Goal: Communication & Community: Answer question/provide support

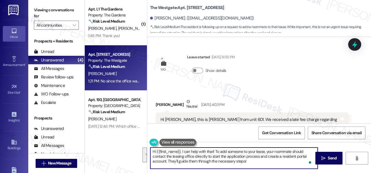
scroll to position [1193, 0]
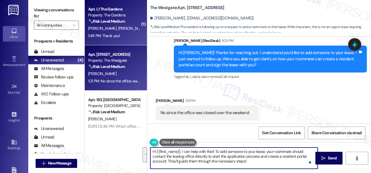
click at [122, 30] on div "[PERSON_NAME] [PERSON_NAME]" at bounding box center [114, 28] width 53 height 7
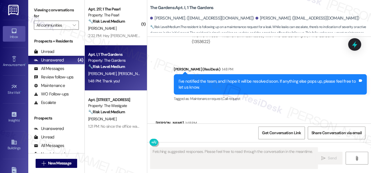
scroll to position [2643, 0]
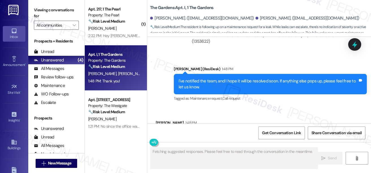
click at [215, 78] on div "I've notified the team, and I hope it will be resolved soon. If anything else p…" at bounding box center [268, 84] width 179 height 12
click at [213, 78] on div "I've notified the team, and I hope it will be resolved soon. If anything else p…" at bounding box center [268, 84] width 179 height 12
click at [209, 78] on div "I've notified the team, and I hope it will be resolved soon. If anything else p…" at bounding box center [268, 84] width 179 height 12
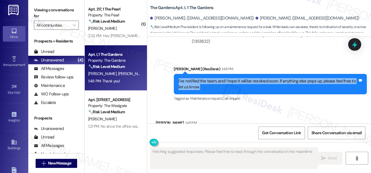
click at [209, 78] on div "I've notified the team, and I hope it will be resolved soon. If anything else p…" at bounding box center [268, 84] width 179 height 12
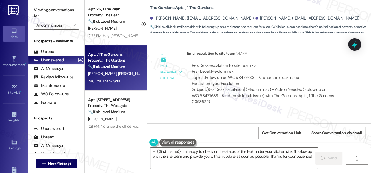
scroll to position [2515, 0]
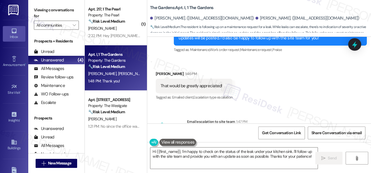
drag, startPoint x: 229, startPoint y: 112, endPoint x: 267, endPoint y: 116, distance: 38.6
click at [267, 131] on div "ResiDesk escalation to site team -> Risk Level: Medium risk Topics: Follow up o…" at bounding box center [268, 143] width 152 height 24
drag, startPoint x: 267, startPoint y: 116, endPoint x: 258, endPoint y: 110, distance: 11.4
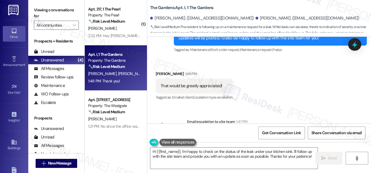
click at [268, 131] on div "ResiDesk escalation to site team -> Risk Level: Medium risk Topics: Follow up o…" at bounding box center [268, 143] width 152 height 24
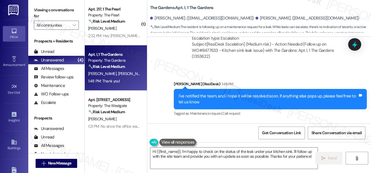
scroll to position [2643, 0]
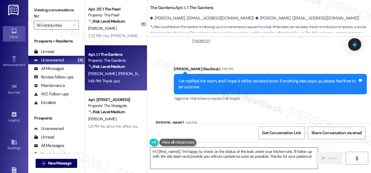
click at [206, 148] on textarea "Hi {{first_name}}, I'm happy to check on the status of the leak under your kitc…" at bounding box center [233, 157] width 167 height 21
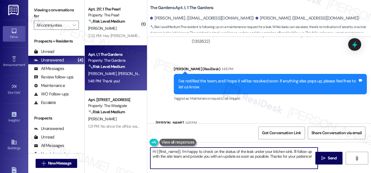
click at [206, 148] on textarea "Hi {{first_name}}, I'm happy to check on the status of the leak under your kitc…" at bounding box center [233, 157] width 167 height 21
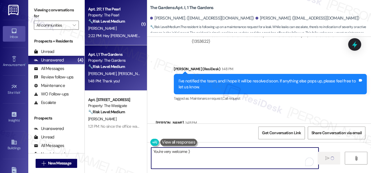
type textarea "You're very welcome :)"
click at [120, 38] on div "2:22 PM: Hey [PERSON_NAME], I can pay my rent with a Credit card yes? Just want…" at bounding box center [114, 35] width 53 height 7
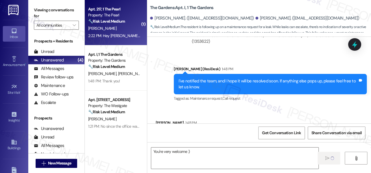
type textarea "Fetching suggested responses. Please feel free to read through the conversation…"
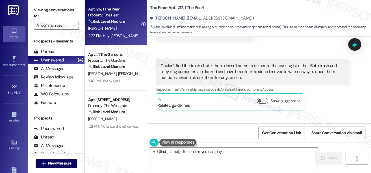
scroll to position [6650, 0]
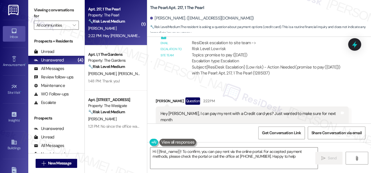
type textarea "Hi {{first_name}}! To confirm, you can pay rent via the online portal. For acce…"
click at [217, 111] on div "Hey [PERSON_NAME], I can pay my rent with a Credit card yes? Just wanted to mak…" at bounding box center [250, 117] width 179 height 12
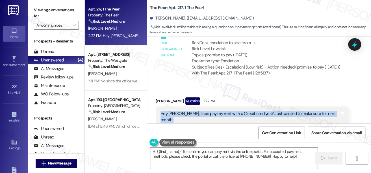
click at [217, 111] on div "Hey [PERSON_NAME], I can pay my rent with a Credit card yes? Just wanted to mak…" at bounding box center [250, 117] width 179 height 12
click at [264, 111] on div "Hey [PERSON_NAME], I can pay my rent with a Credit card yes? Just wanted to mak…" at bounding box center [250, 117] width 179 height 12
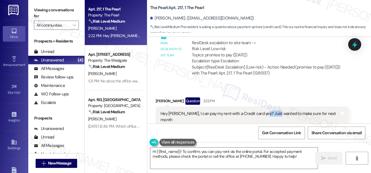
click at [264, 111] on div "Hey [PERSON_NAME], I can pay my rent with a Credit card yes? Just wanted to mak…" at bounding box center [250, 117] width 179 height 12
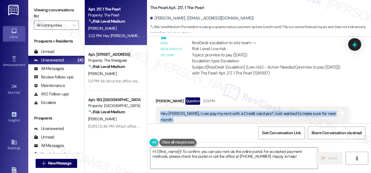
click at [264, 111] on div "Hey [PERSON_NAME], I can pay my rent with a Credit card yes? Just wanted to mak…" at bounding box center [250, 117] width 179 height 12
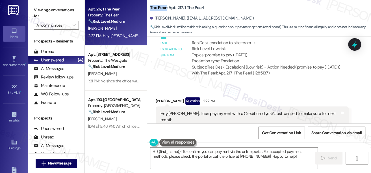
drag, startPoint x: 149, startPoint y: 7, endPoint x: 167, endPoint y: 9, distance: 18.7
click at [167, 9] on div "The Pearl: Apt. 217, 1 The Pearl [PERSON_NAME]. ([EMAIL_ADDRESS][DOMAIN_NAME]) …" at bounding box center [259, 16] width 224 height 31
copy b "The Pearl"
drag, startPoint x: 35, startPoint y: 9, endPoint x: 41, endPoint y: 0, distance: 10.5
click at [35, 9] on label "Viewing conversations for" at bounding box center [56, 13] width 45 height 15
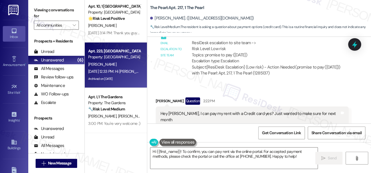
scroll to position [1, 0]
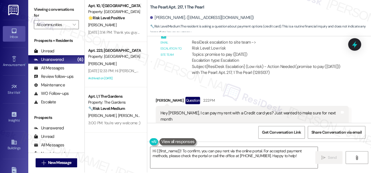
click at [204, 110] on div "Hey [PERSON_NAME], I can pay my rent with a Credit card yes? Just wanted to mak…" at bounding box center [250, 116] width 179 height 12
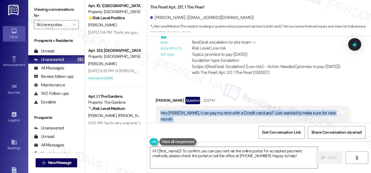
click at [204, 110] on div "Hey [PERSON_NAME], I can pay my rent with a Credit card yes? Just wanted to mak…" at bounding box center [250, 116] width 179 height 12
click at [261, 110] on div "Hey [PERSON_NAME], I can pay my rent with a Credit card yes? Just wanted to mak…" at bounding box center [250, 116] width 179 height 12
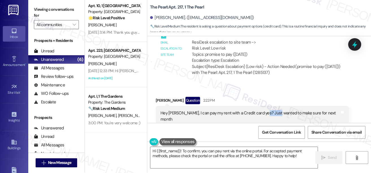
click at [261, 110] on div "Hey [PERSON_NAME], I can pay my rent with a Credit card yes? Just wanted to mak…" at bounding box center [250, 116] width 179 height 12
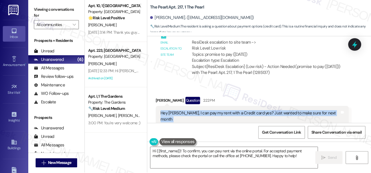
click at [261, 110] on div "Hey [PERSON_NAME], I can pay my rent with a Credit card yes? Just wanted to mak…" at bounding box center [250, 116] width 179 height 12
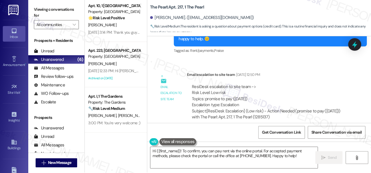
scroll to position [6599, 0]
